Goal: Transaction & Acquisition: Purchase product/service

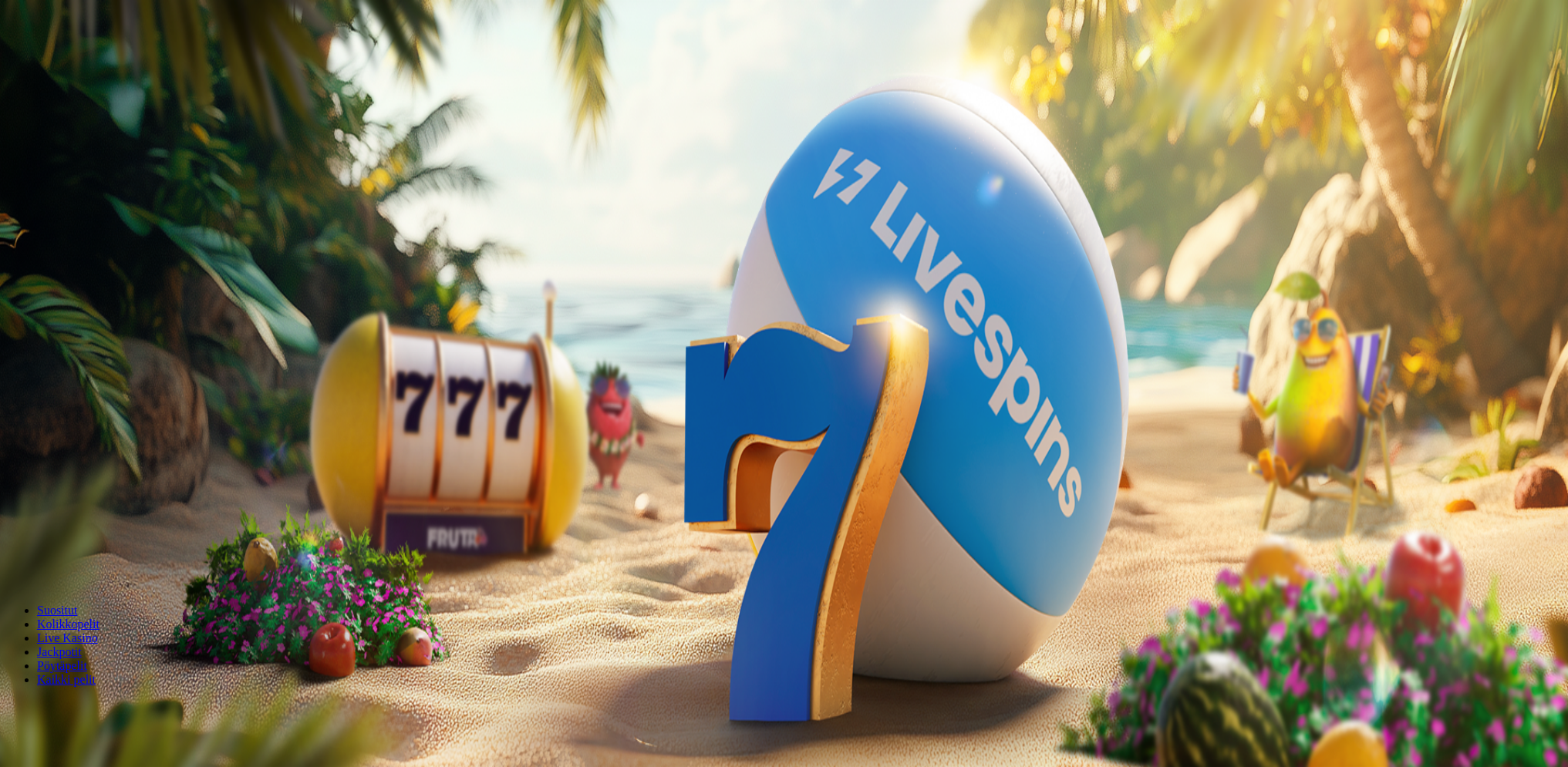
click at [87, 407] on button "Talleta ja pelaa" at bounding box center [46, 402] width 81 height 16
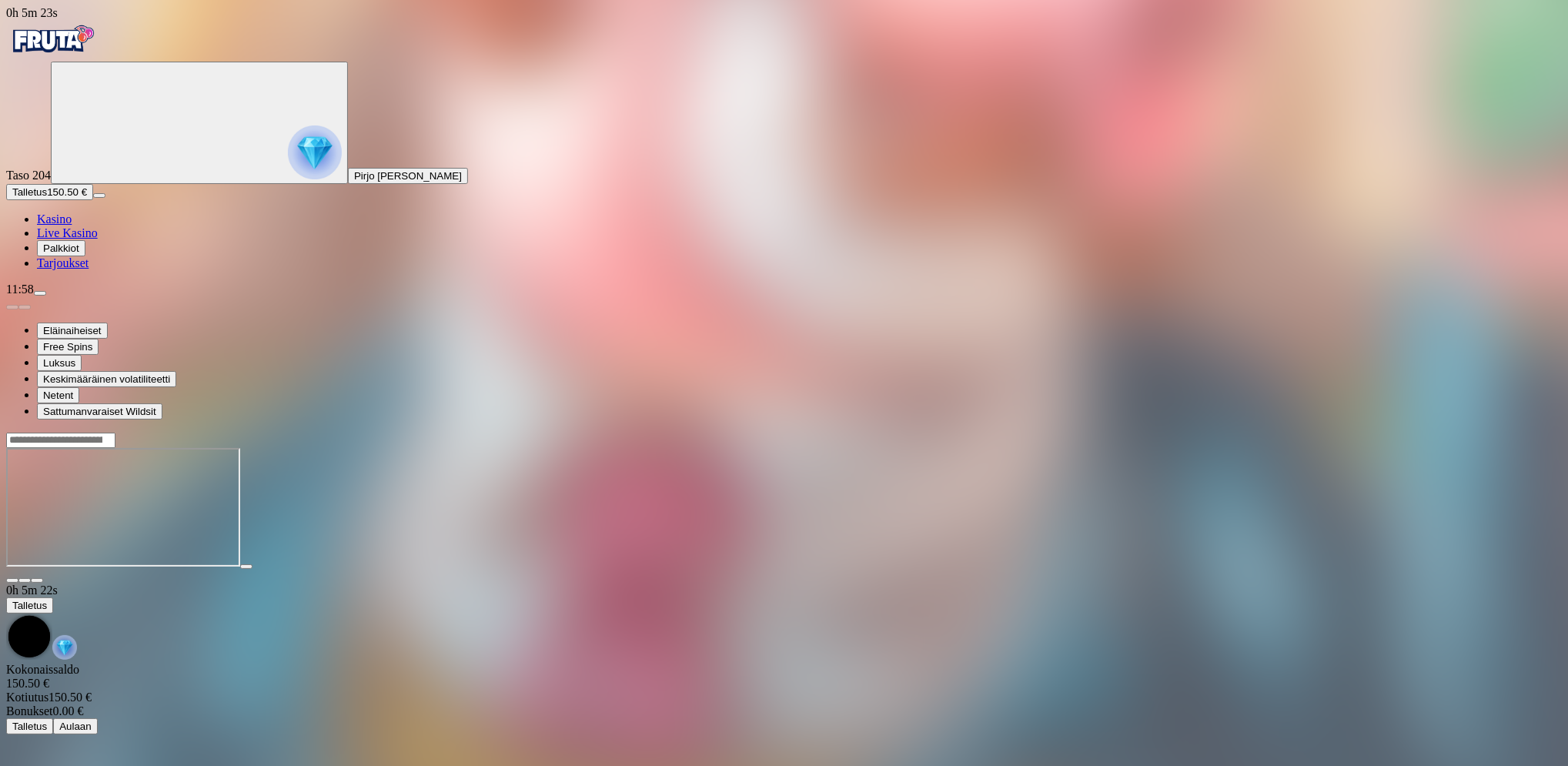
click at [93, 200] on button "Talletus 150.50 €" at bounding box center [49, 192] width 87 height 16
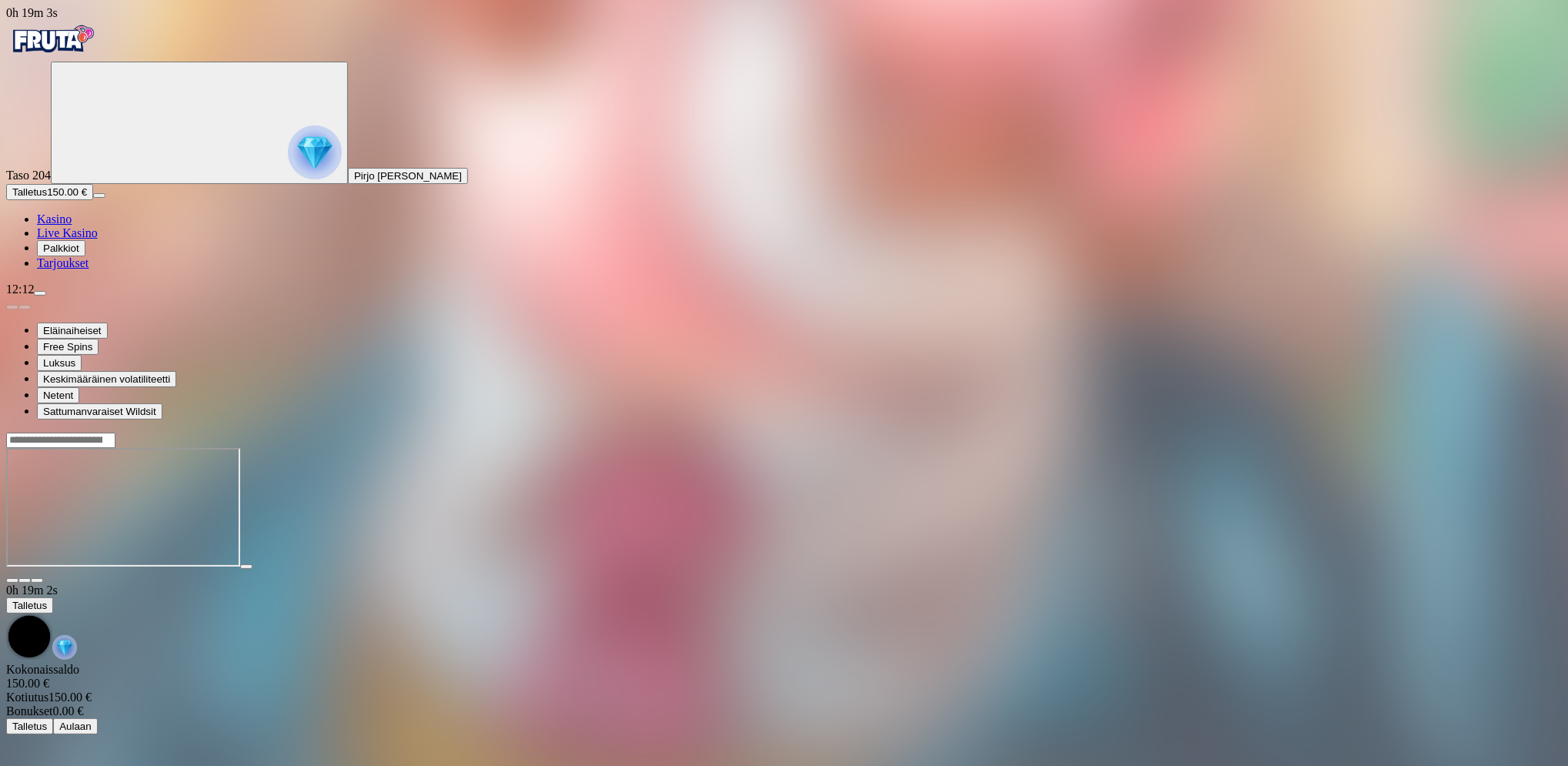
click at [93, 200] on button "Talletus 150.00 €" at bounding box center [49, 192] width 87 height 16
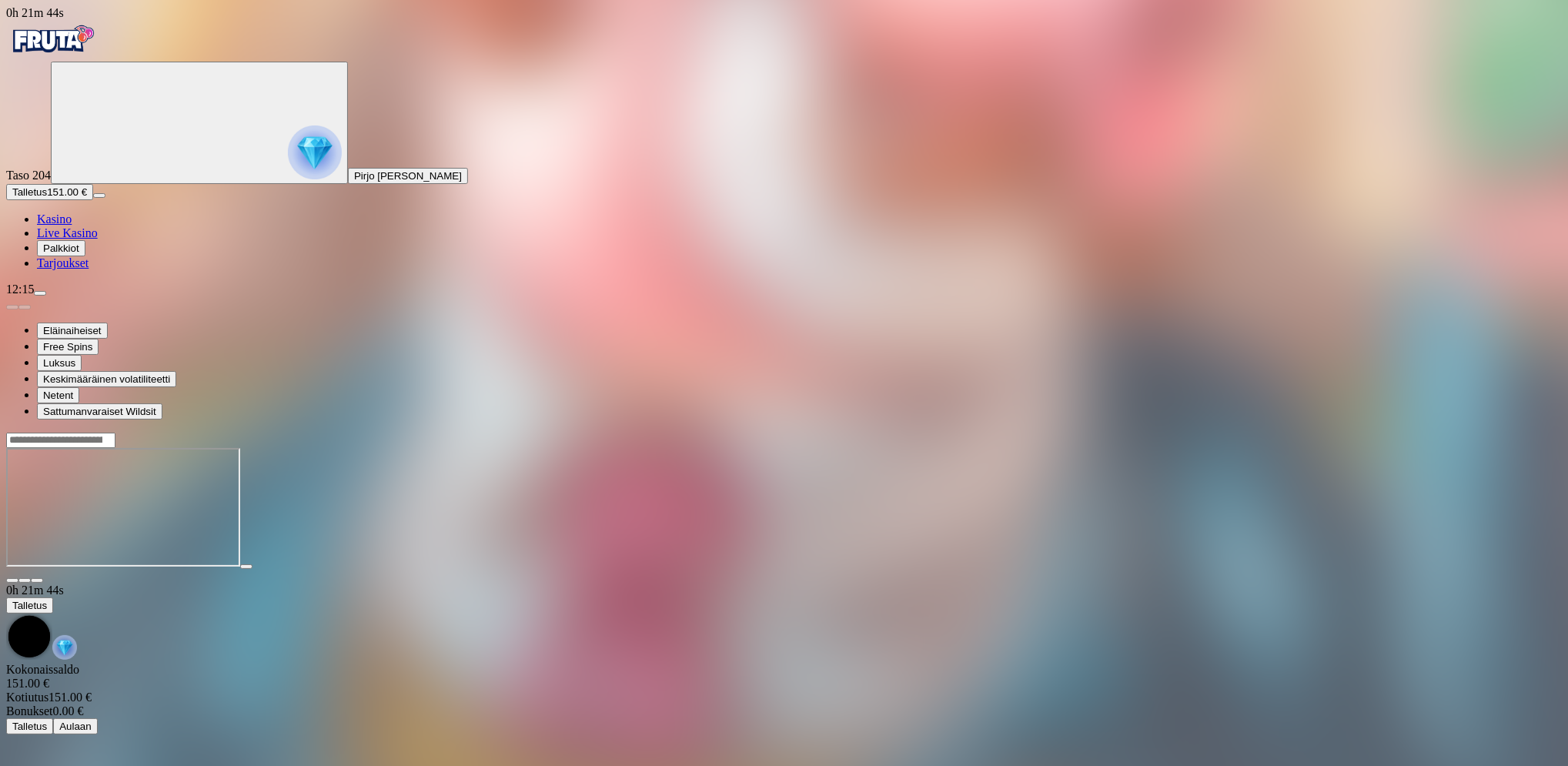
click at [93, 200] on button "Talletus 151.00 €" at bounding box center [49, 192] width 87 height 16
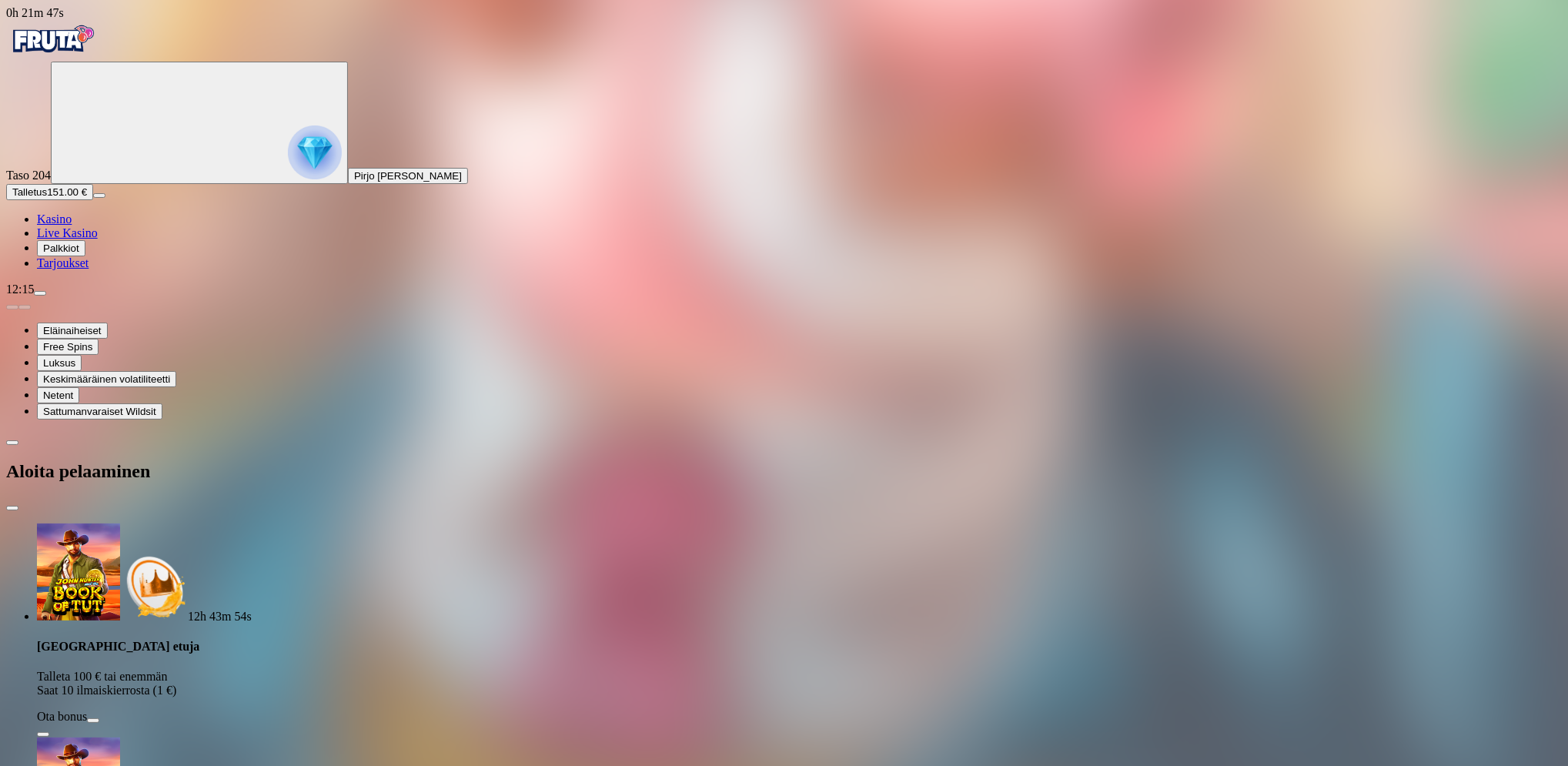
type input "*"
type input "***"
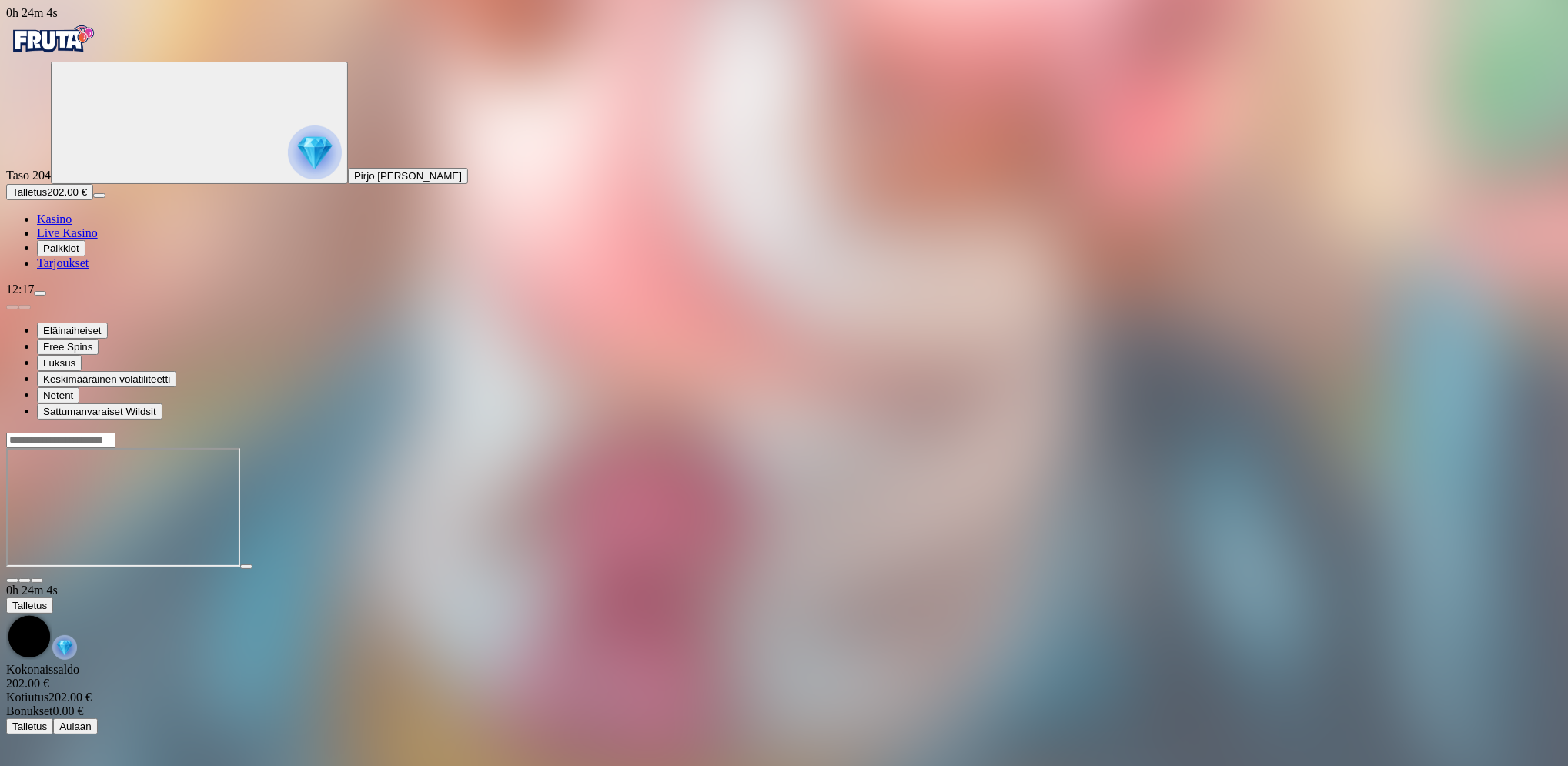
click at [93, 200] on button "Talletus 202.00 €" at bounding box center [49, 192] width 87 height 16
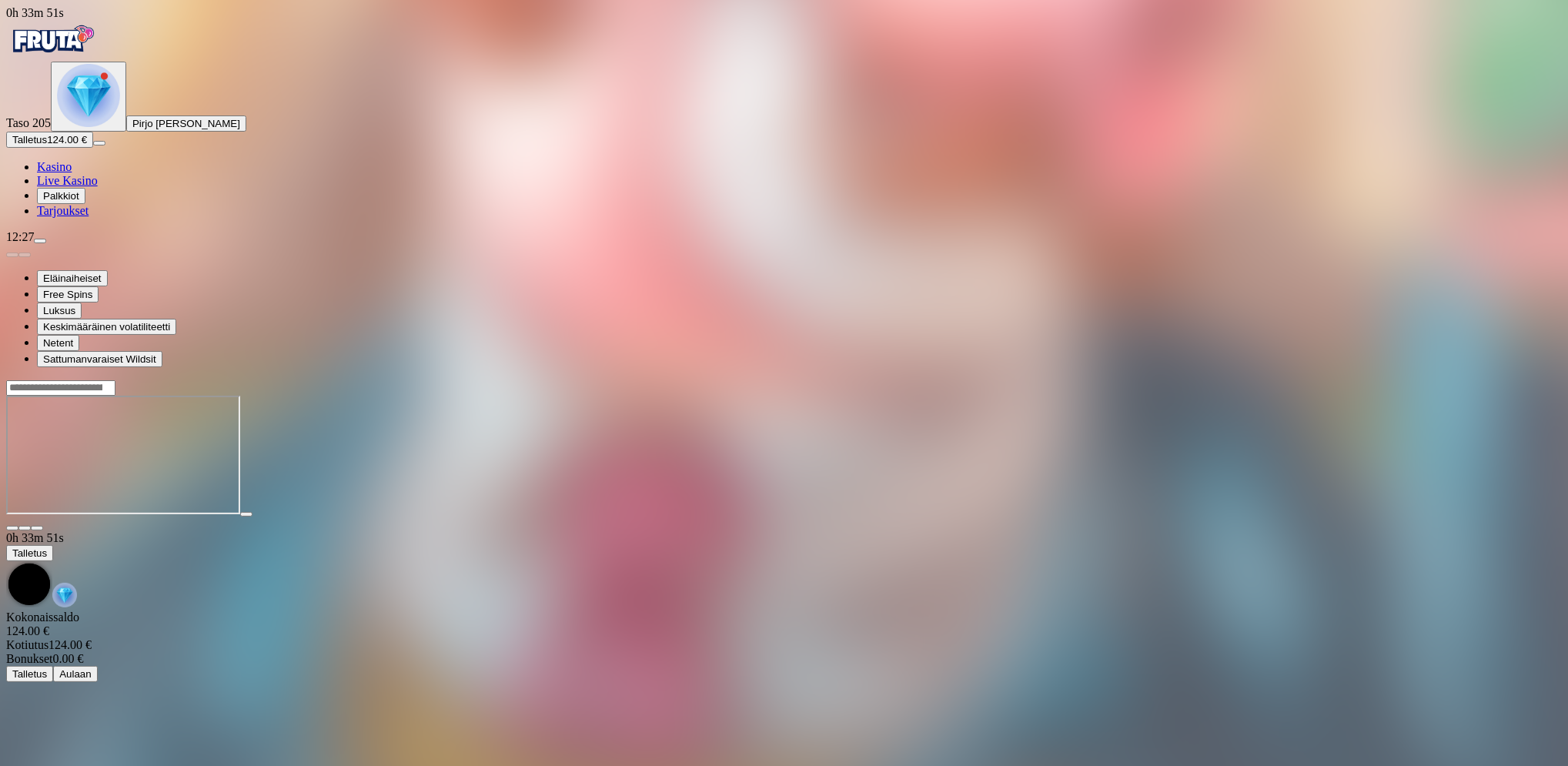
click at [47, 145] on span "Talletus" at bounding box center [30, 139] width 35 height 11
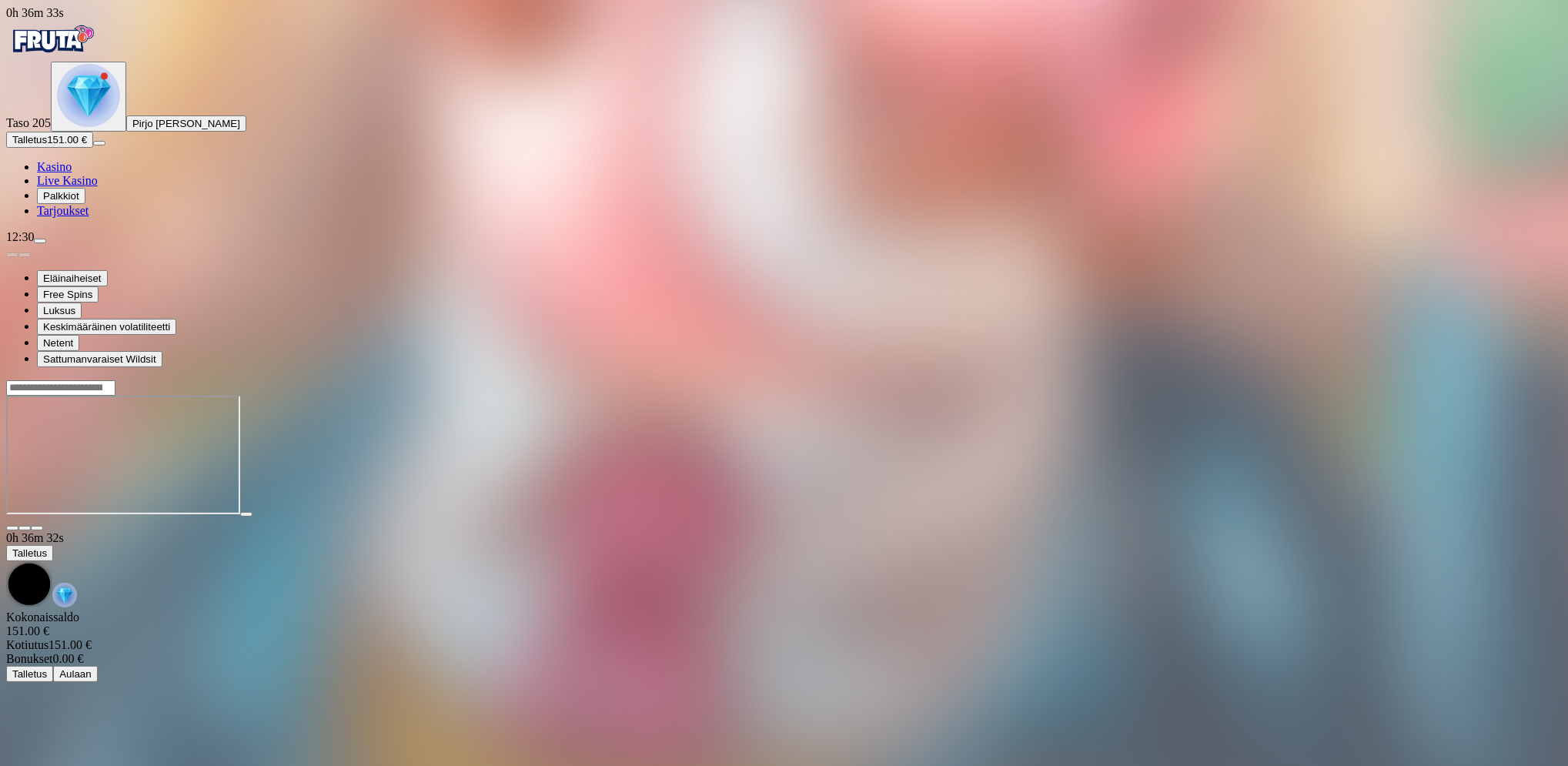
click at [93, 148] on button "Talletus 151.00 €" at bounding box center [49, 139] width 87 height 16
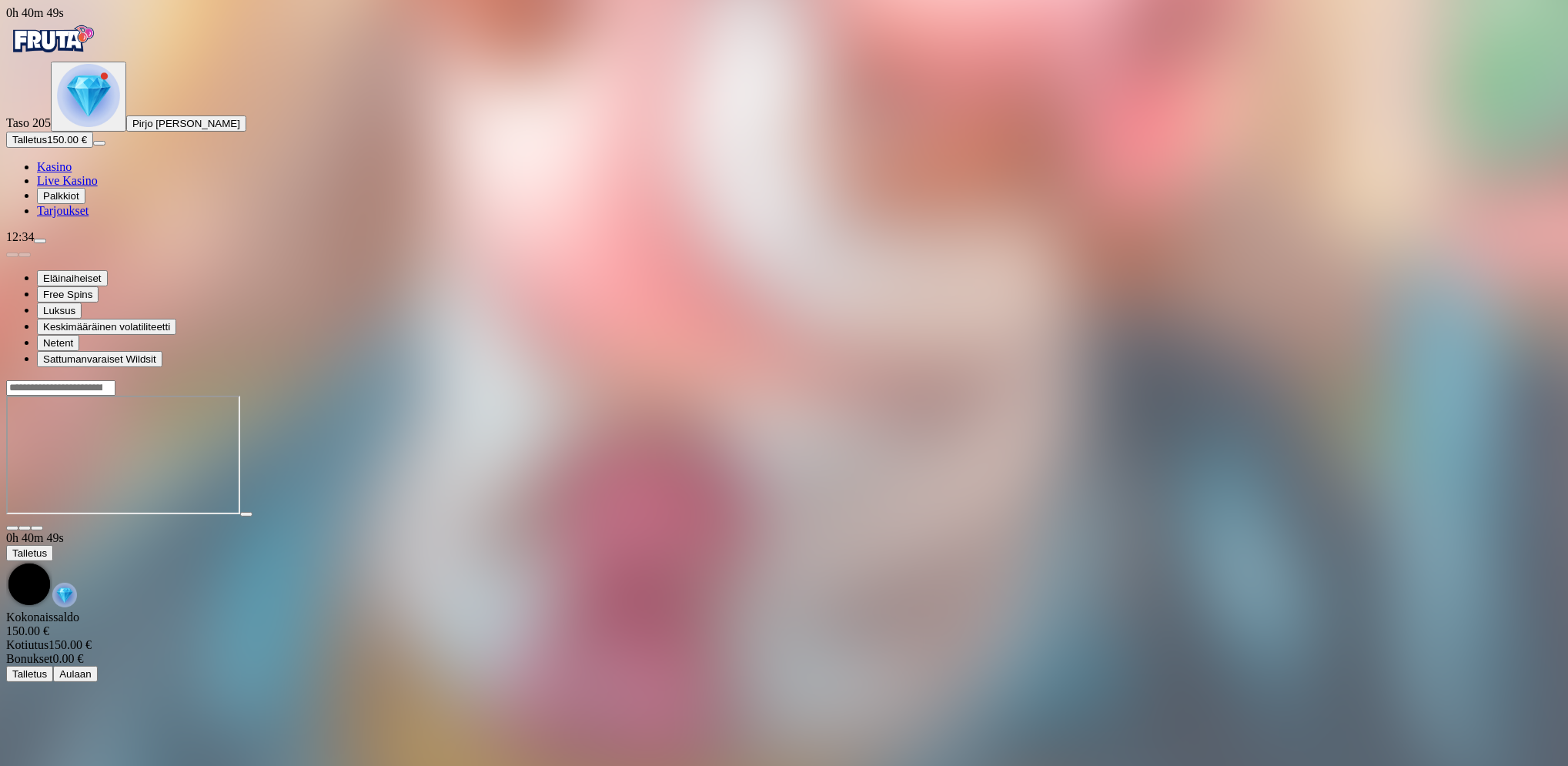
click at [40, 241] on span "menu icon" at bounding box center [40, 241] width 0 height 0
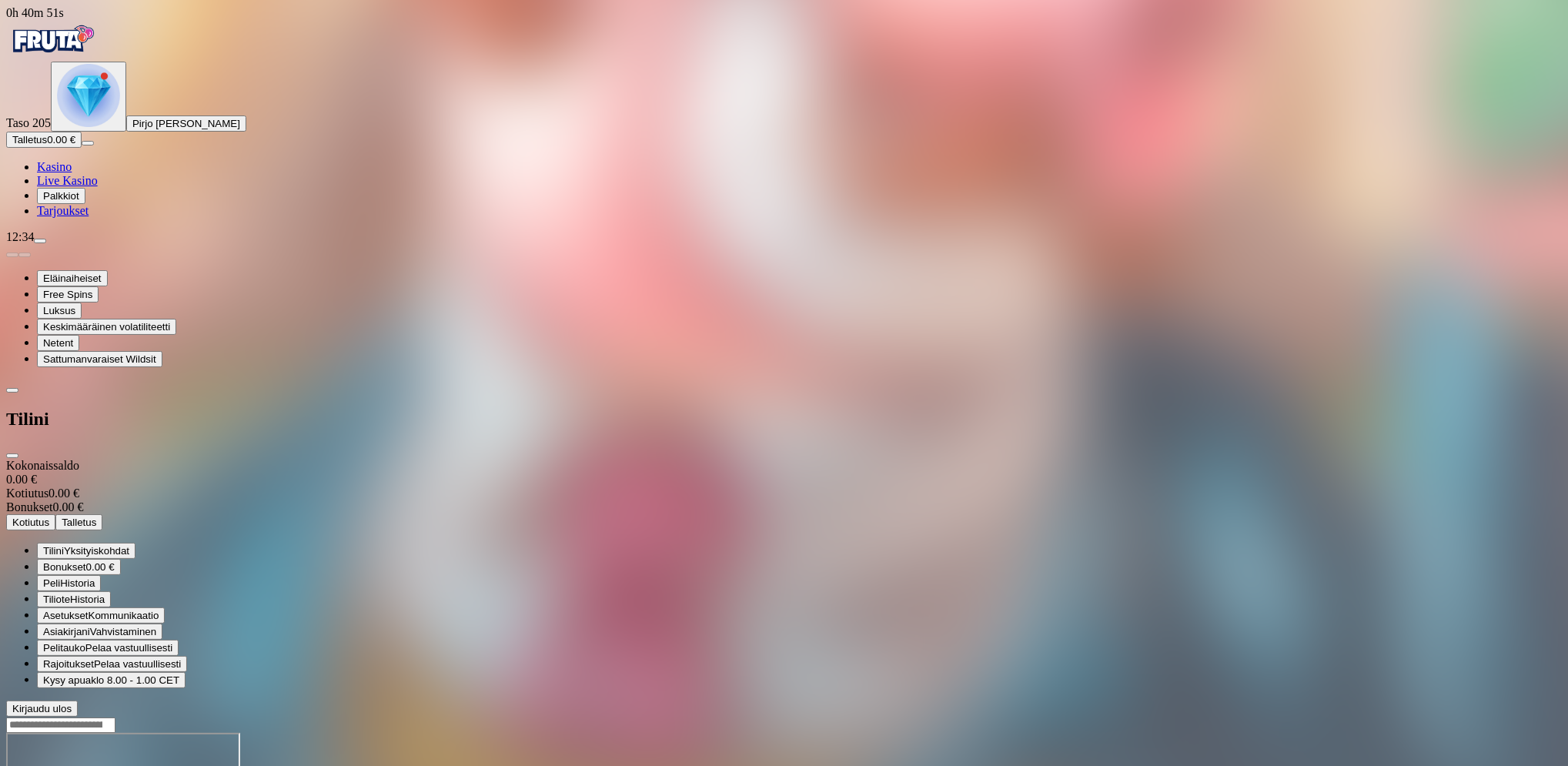
click at [72, 703] on span "Kirjaudu ulos" at bounding box center [42, 708] width 60 height 11
